Goal: Information Seeking & Learning: Learn about a topic

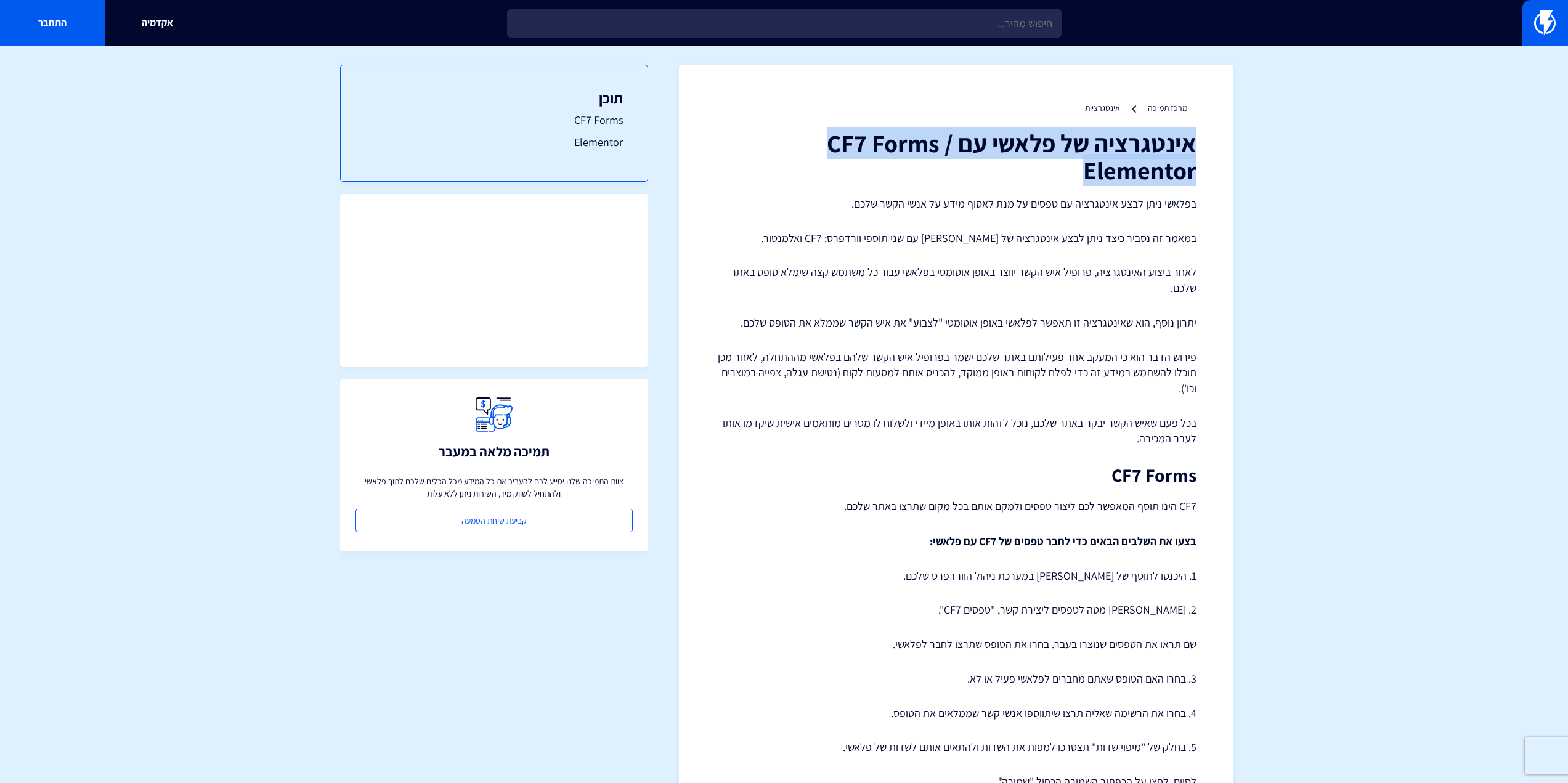
drag, startPoint x: 1066, startPoint y: 173, endPoint x: 1197, endPoint y: 145, distance: 134.0
click at [1197, 145] on h1 "אינטגרציה של פלאשי עם CF7 Forms / Elementor" at bounding box center [956, 156] width 481 height 54
copy h1 "אינטגרציה של פלאשי עם CF7 Forms / Elementor"
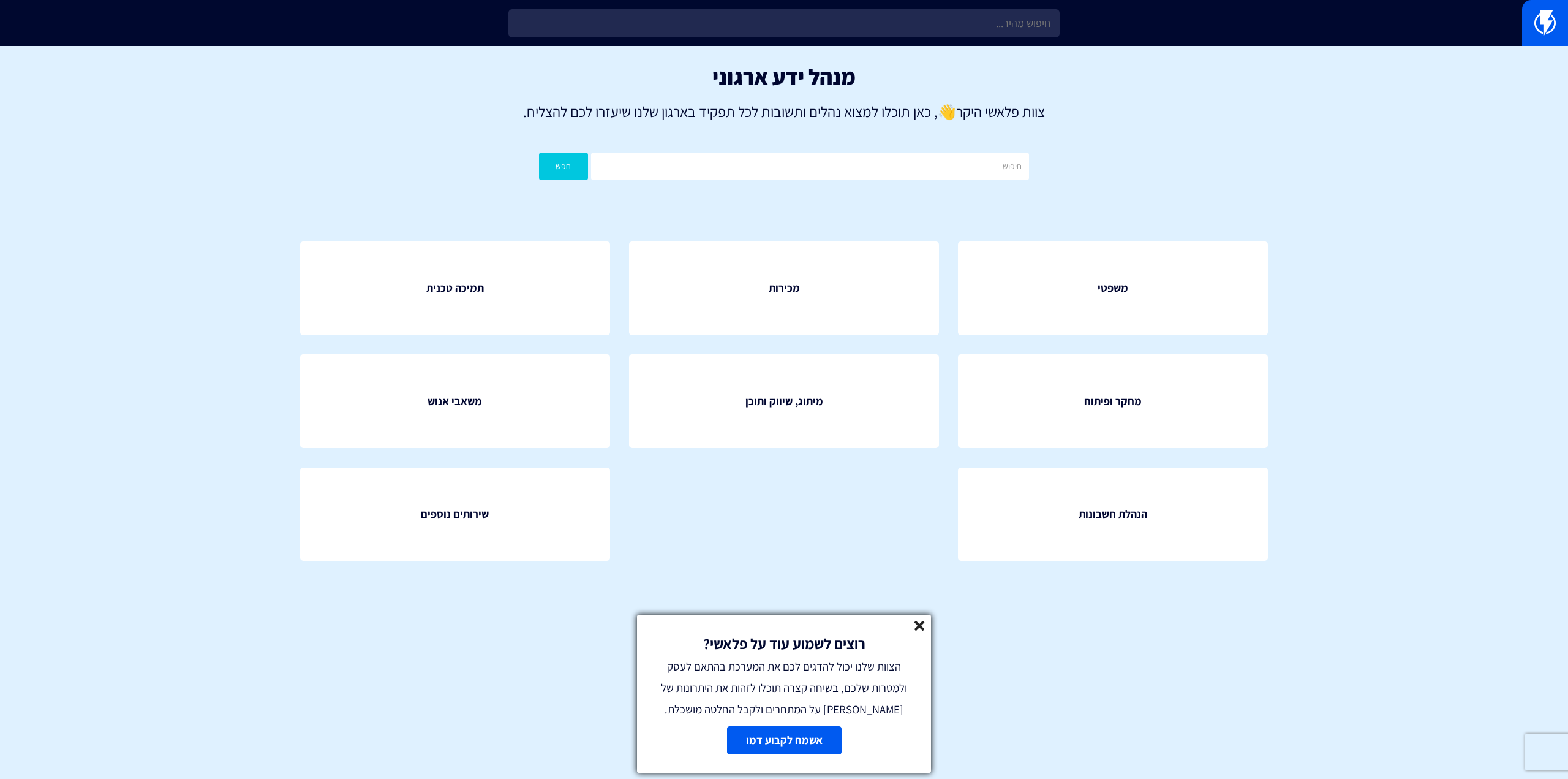
click at [926, 627] on div "רוצים לשמוע עוד על פלאשי? הצוות שלנו יכול להדגים לכם את המערכת בהתאם לעסק ולמטר…" at bounding box center [784, 667] width 294 height 105
click at [918, 625] on line at bounding box center [920, 625] width 9 height 9
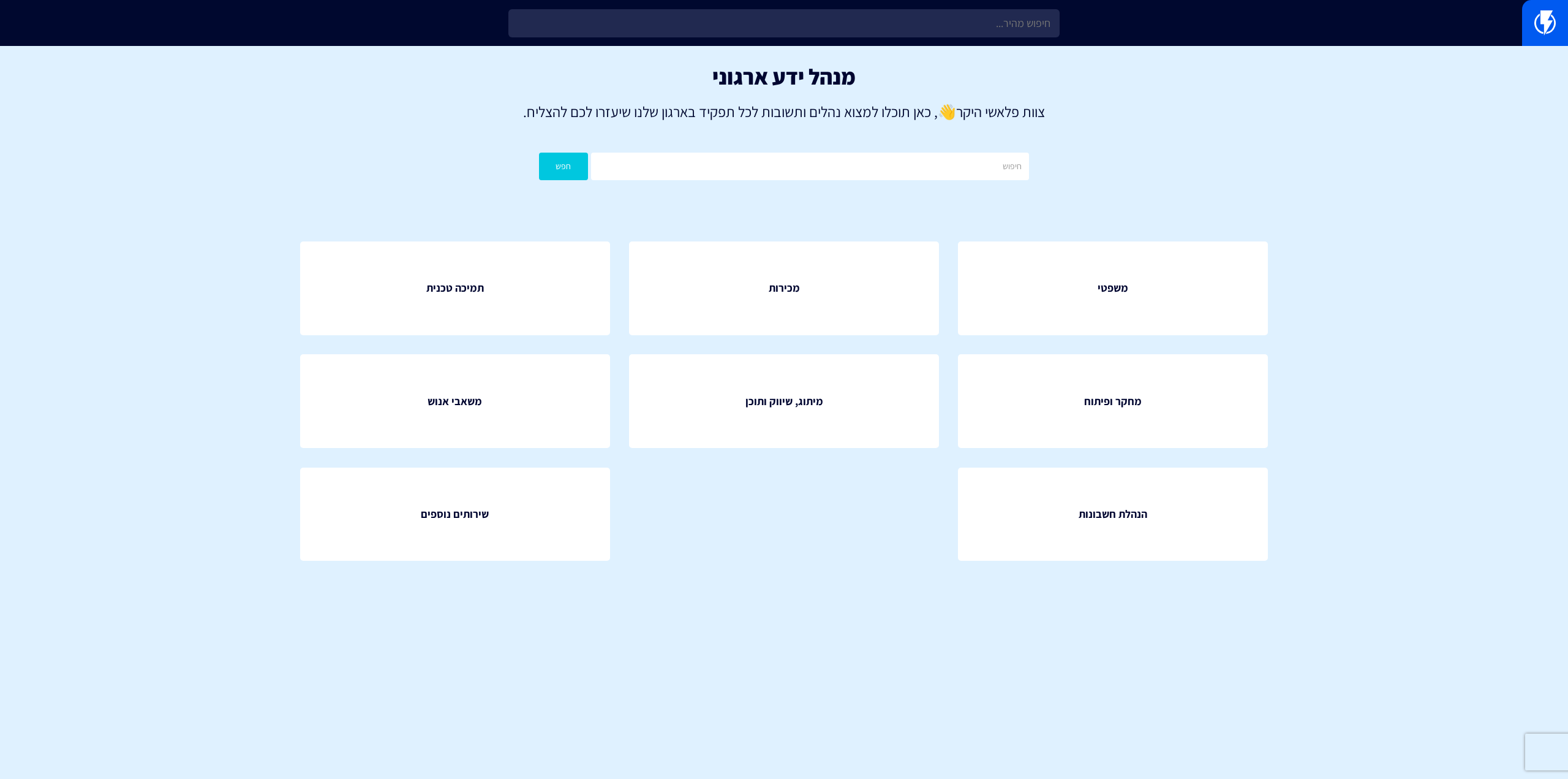
click at [1443, 571] on section "מנהל ידע ארגוני צוות פלאשי היקר 👋 , כאן תוכלו למצוא נהלים ותשובות לכל תפקיד באר…" at bounding box center [784, 331] width 1568 height 571
